Goal: Find specific page/section: Find specific page/section

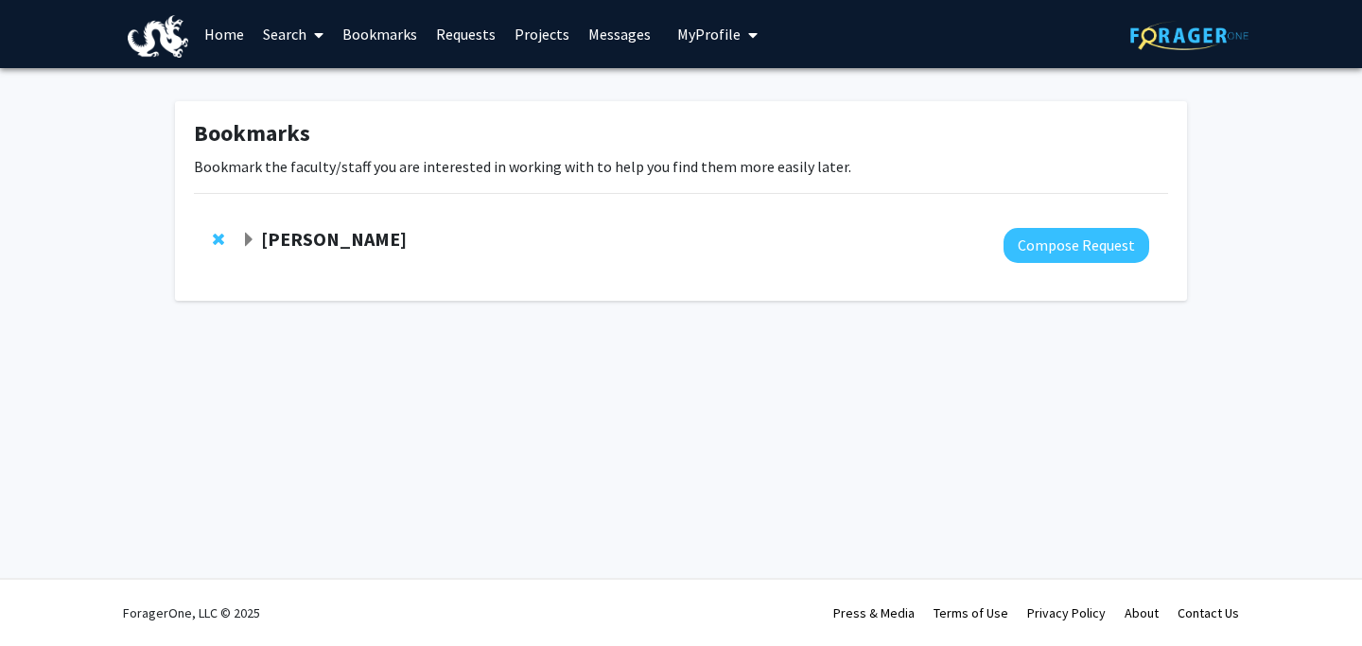
click at [250, 229] on div "[PERSON_NAME]" at bounding box center [445, 240] width 409 height 24
click at [252, 234] on span "Expand Aleksandra Sarcevic Bookmark" at bounding box center [248, 240] width 15 height 15
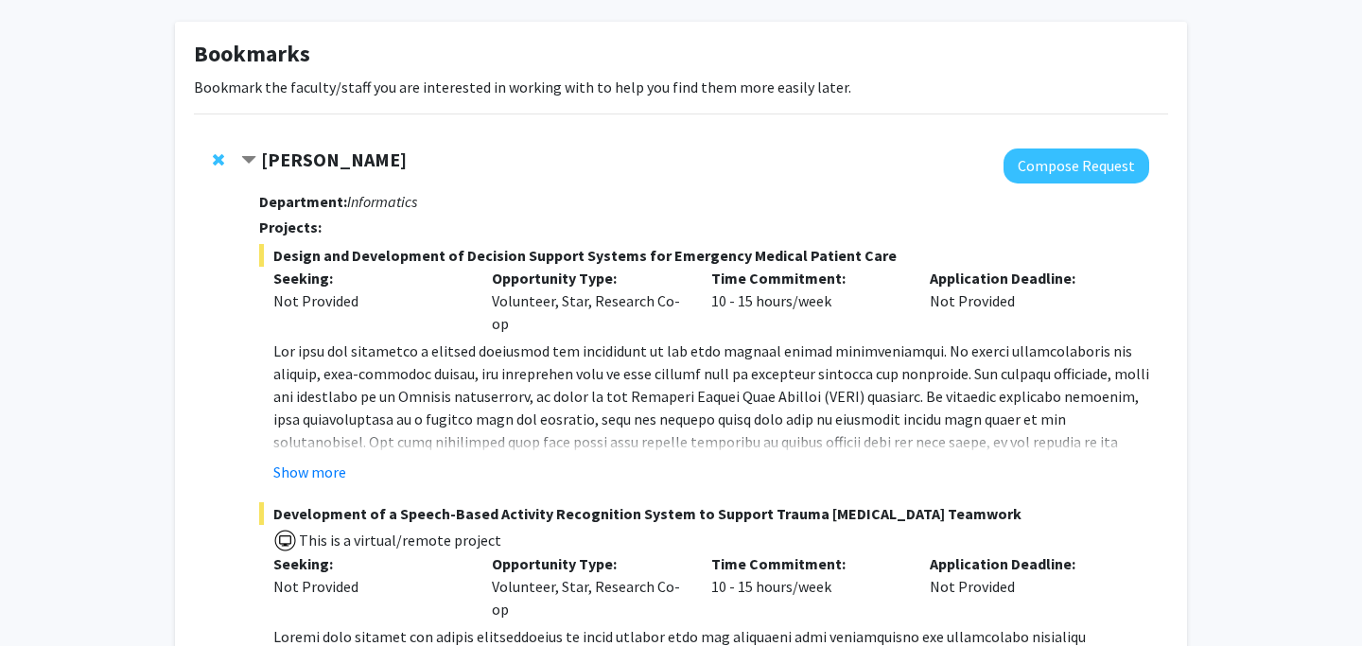
scroll to position [86, 0]
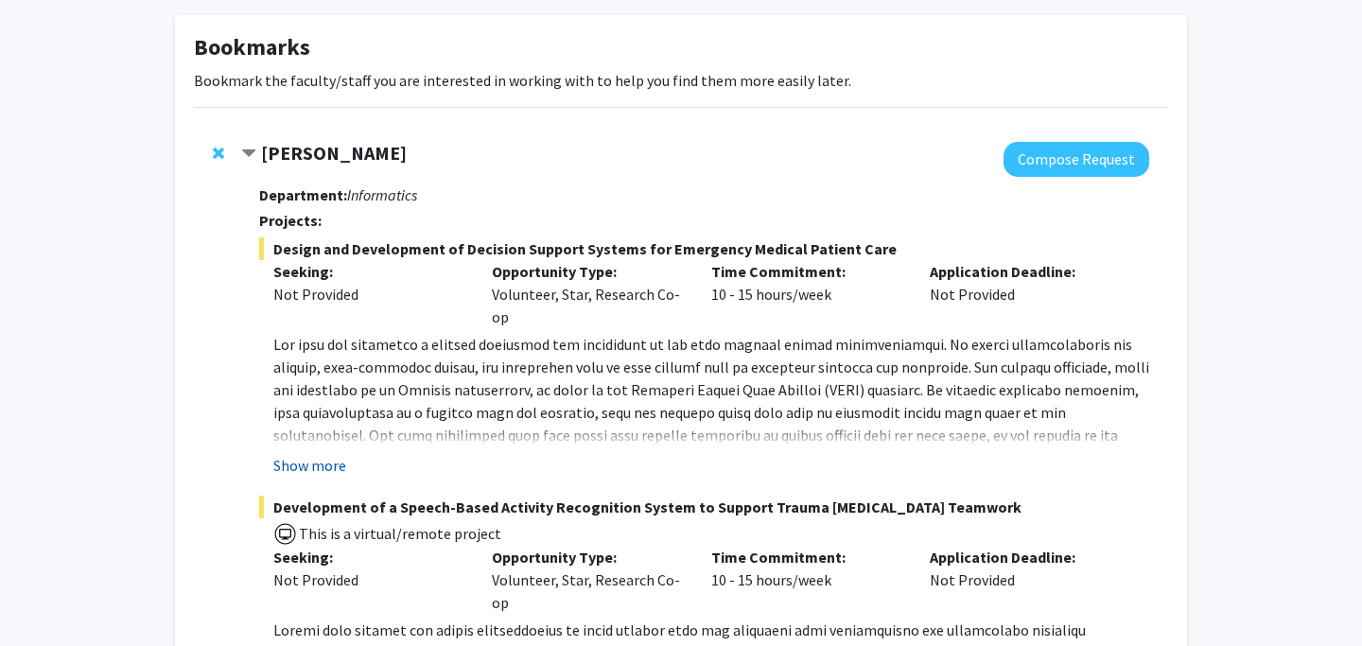
click at [318, 468] on button "Show more" at bounding box center [309, 465] width 73 height 23
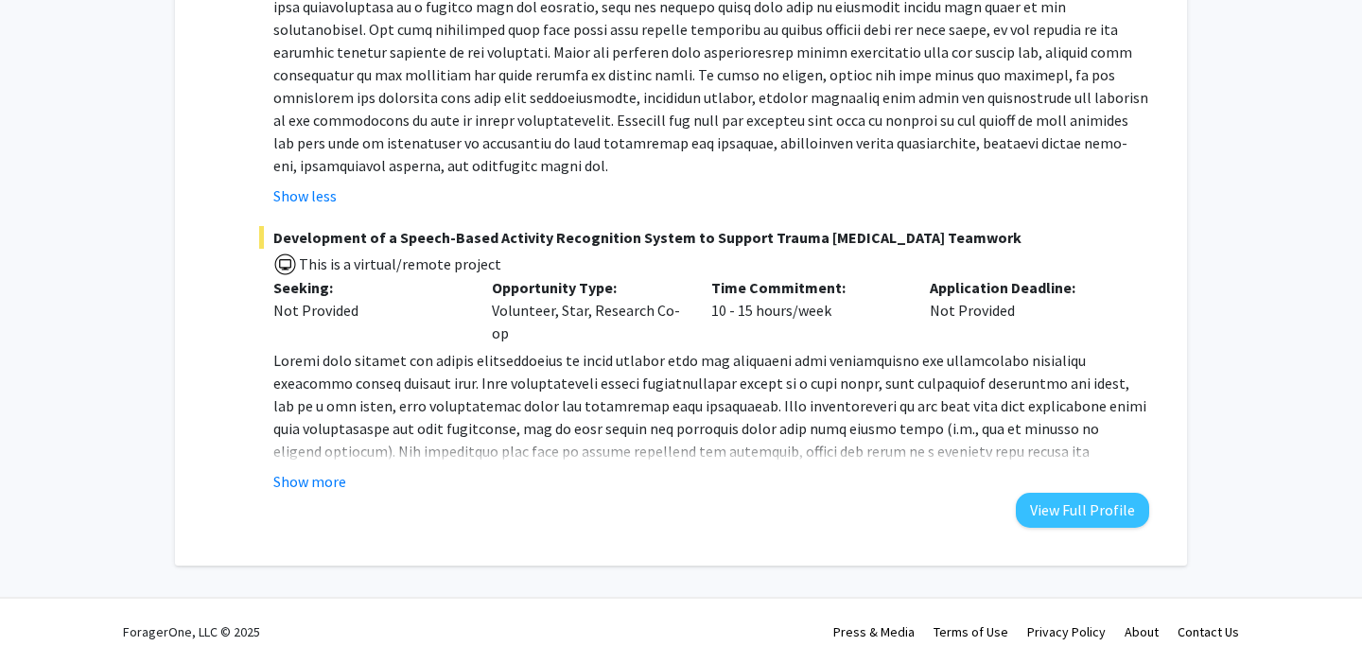
scroll to position [494, 0]
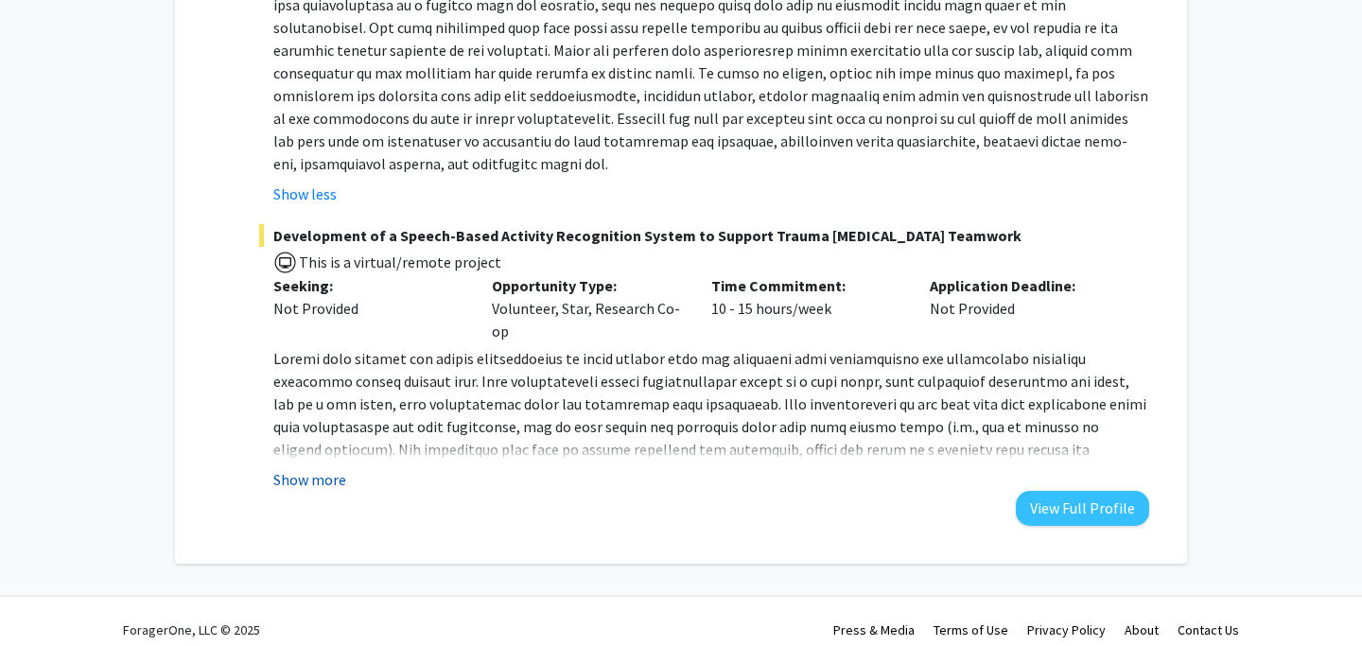
click at [325, 482] on button "Show more" at bounding box center [309, 479] width 73 height 23
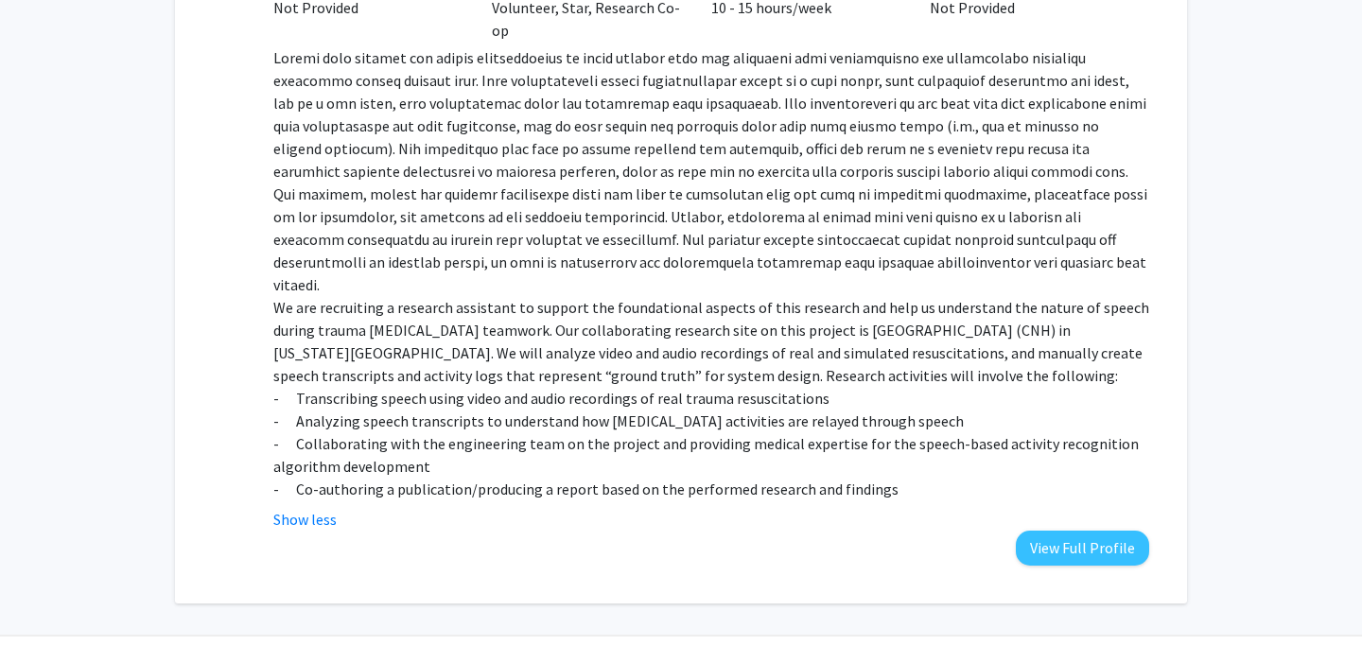
scroll to position [829, 0]
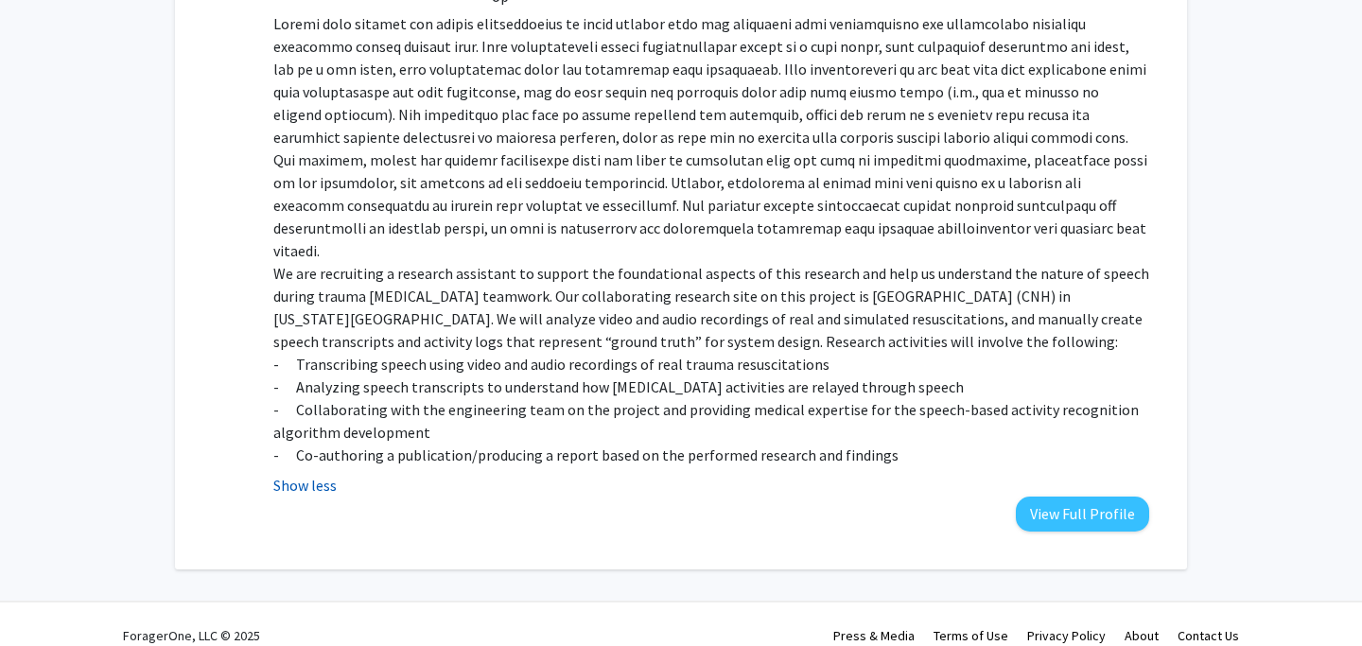
click at [312, 474] on button "Show less" at bounding box center [304, 485] width 63 height 23
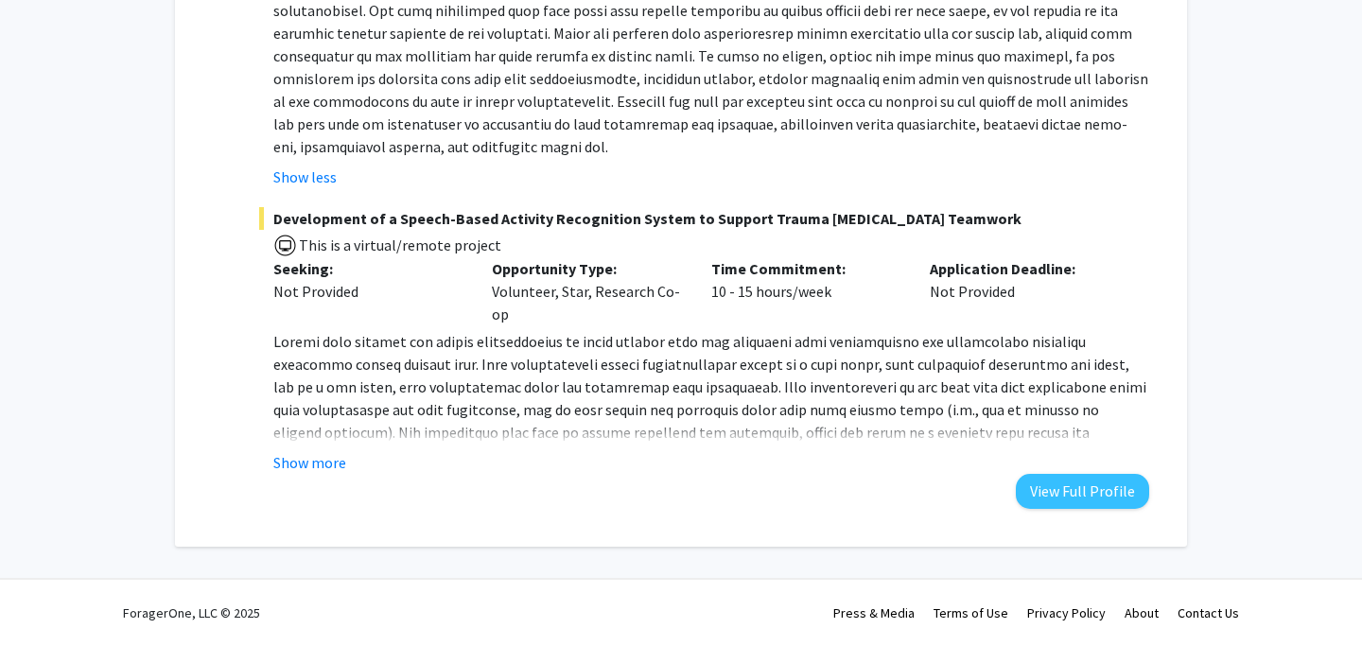
scroll to position [511, 0]
click at [318, 466] on button "Show more" at bounding box center [309, 462] width 73 height 23
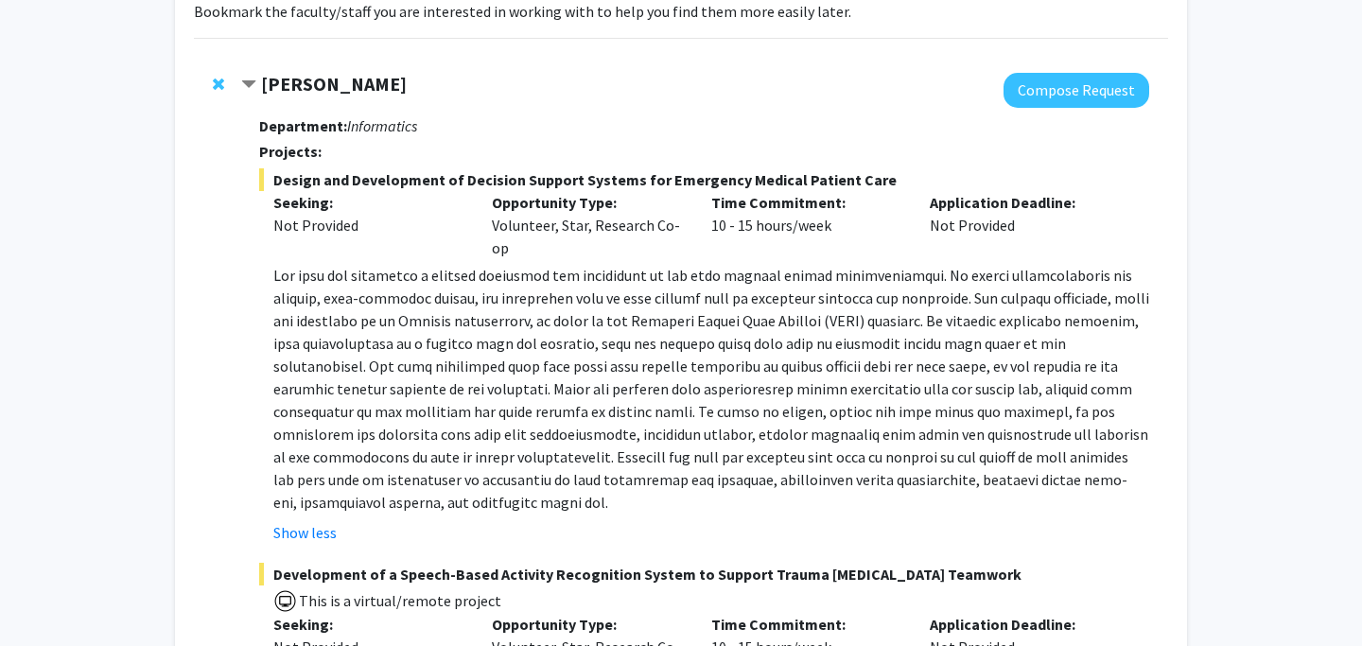
scroll to position [0, 0]
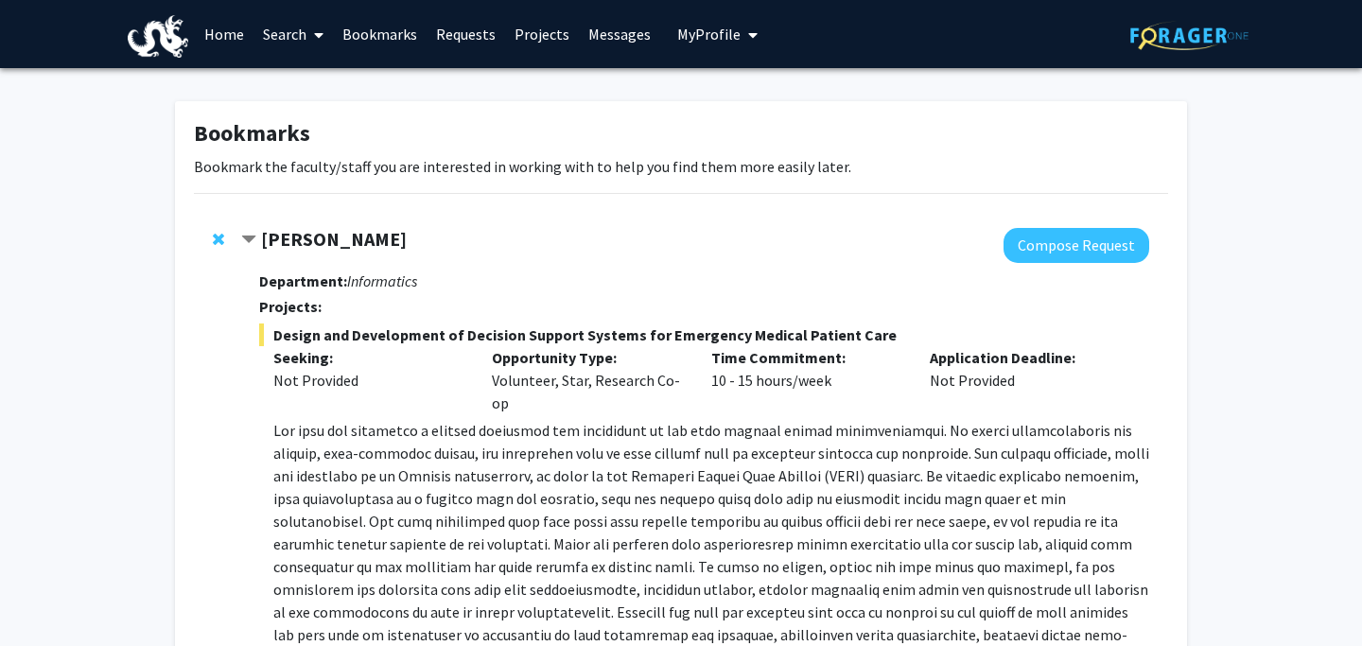
click at [274, 42] on link "Search" at bounding box center [293, 34] width 79 height 66
click at [306, 98] on span "Faculty/Staff" at bounding box center [323, 87] width 139 height 38
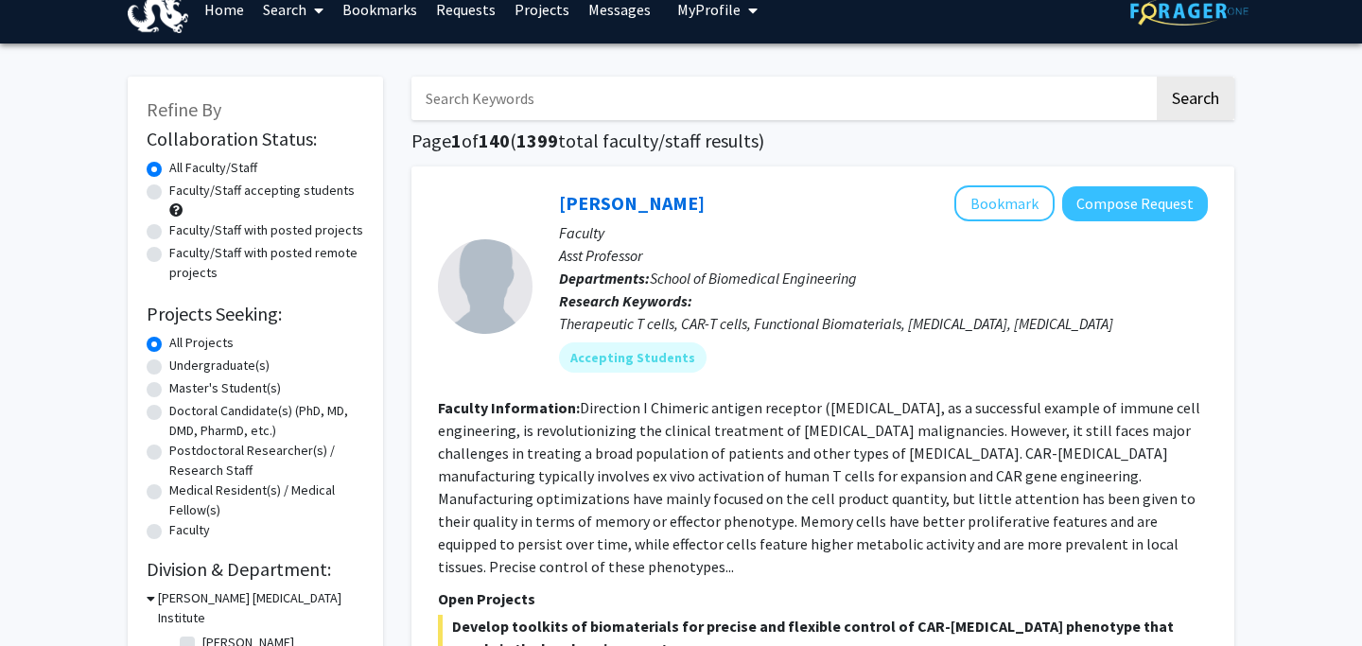
scroll to position [27, 0]
